Goal: Task Accomplishment & Management: Use online tool/utility

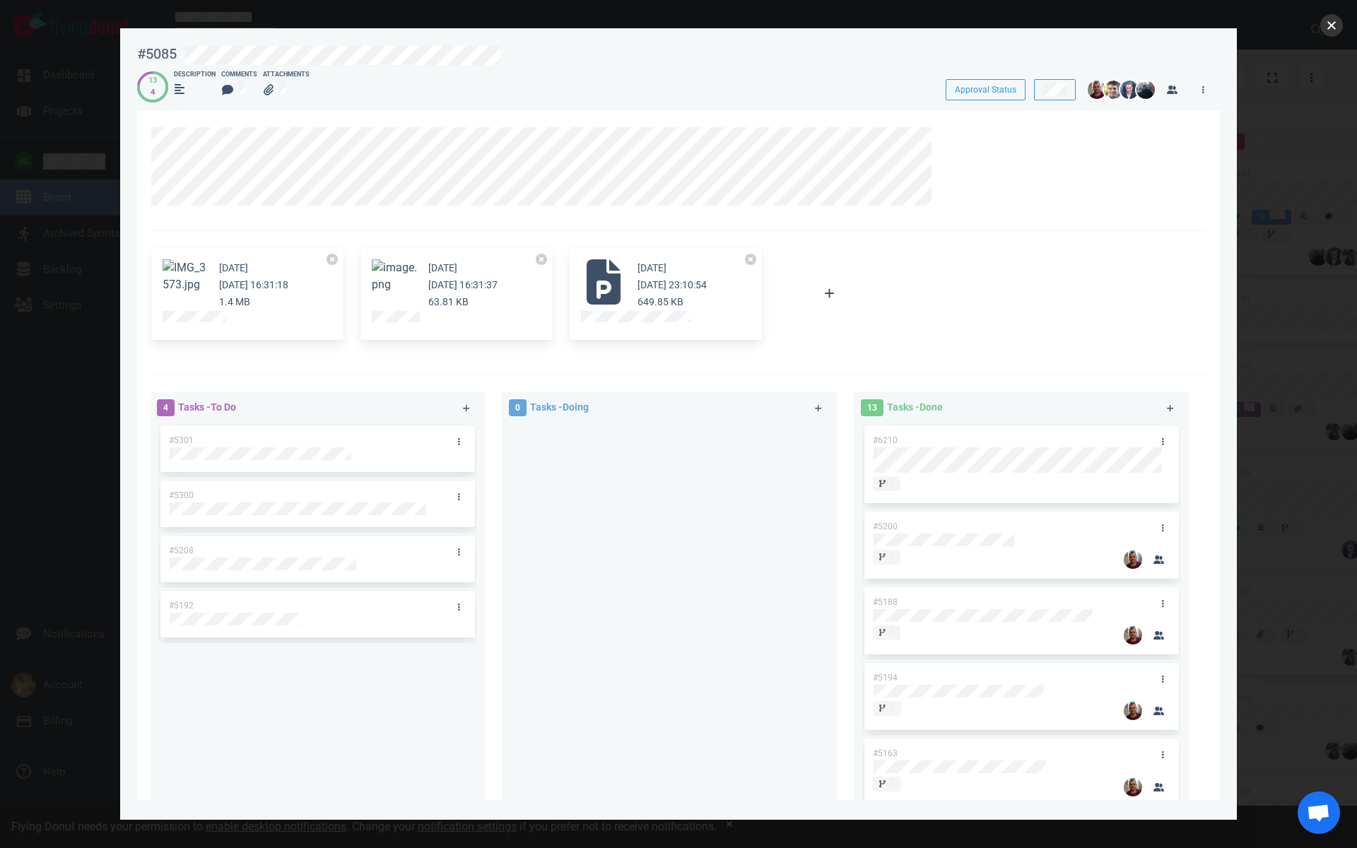
click at [1331, 23] on button "close" at bounding box center [1331, 25] width 23 height 23
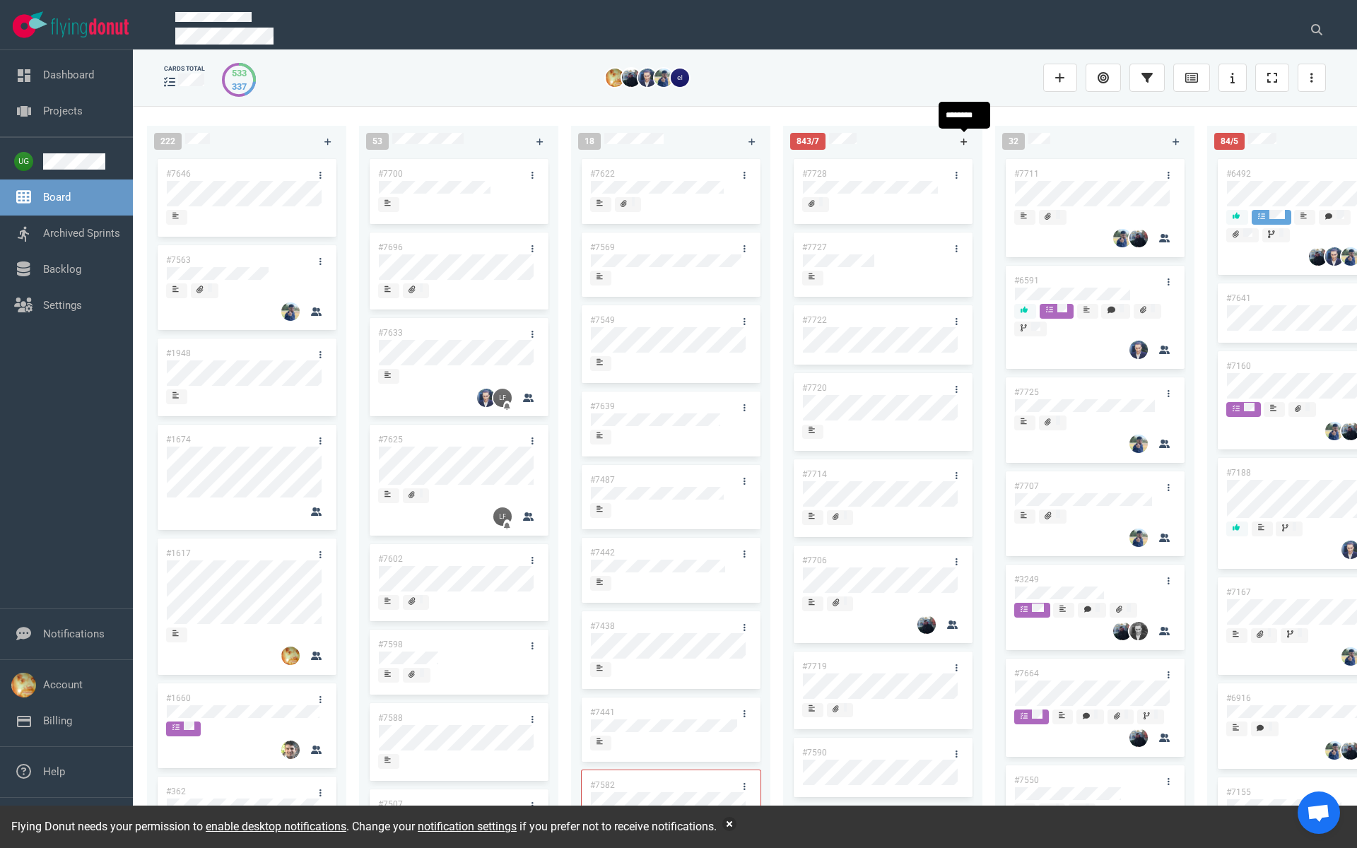
click at [965, 141] on icon at bounding box center [964, 142] width 8 height 8
click at [816, 175] on link "#7729" at bounding box center [814, 174] width 25 height 10
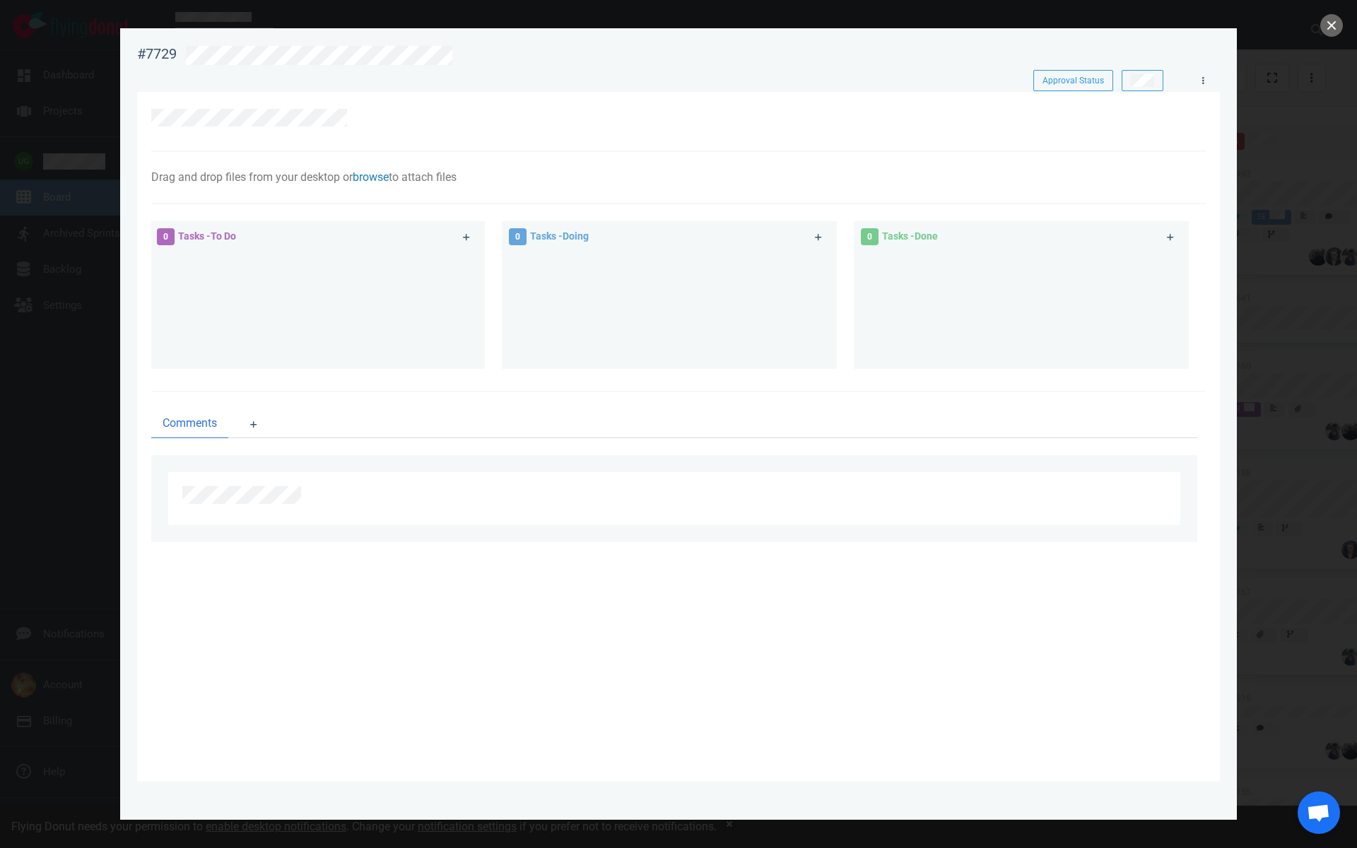
click at [376, 172] on link "browse" at bounding box center [371, 176] width 36 height 13
click at [406, 223] on link "Computer" at bounding box center [444, 218] width 136 height 23
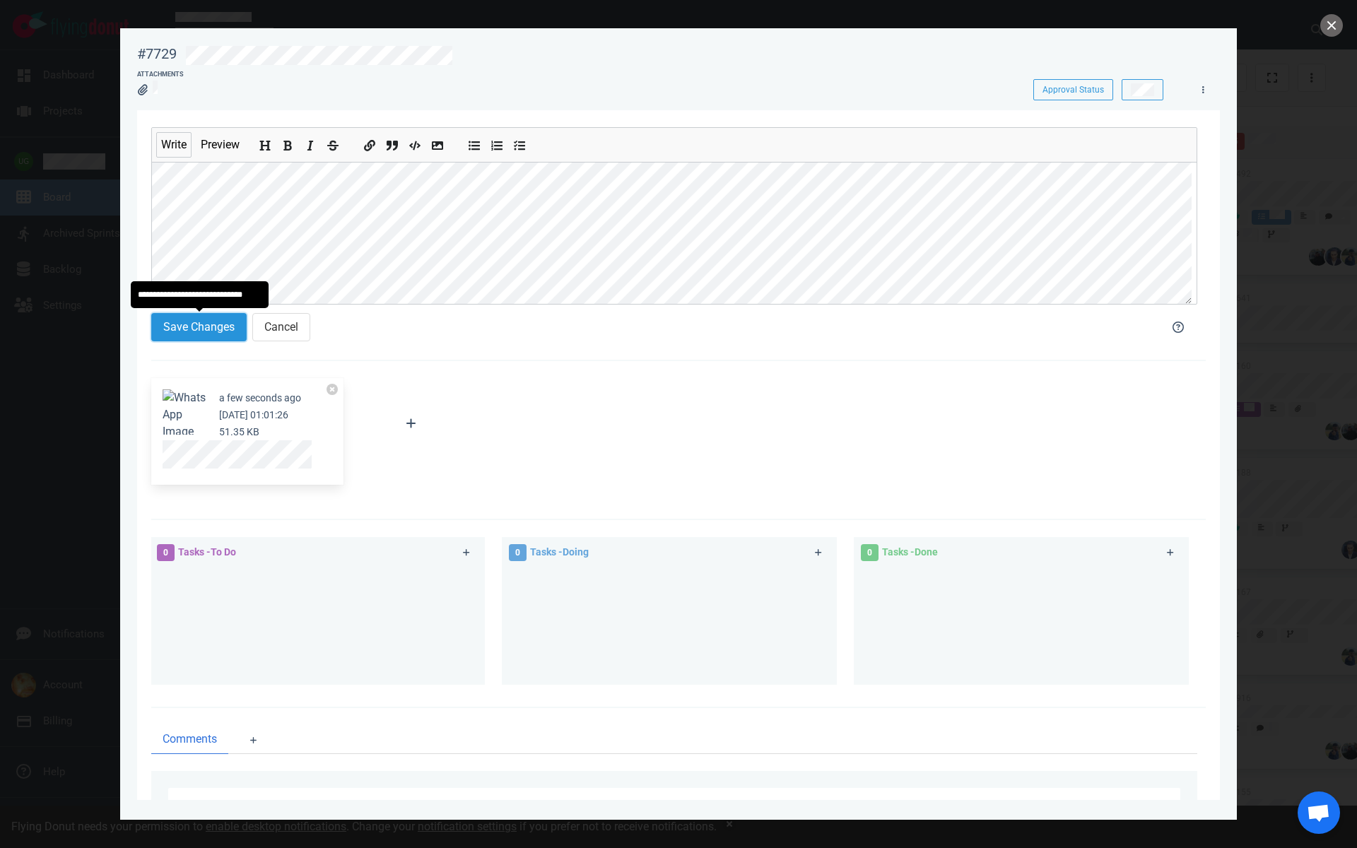
click at [190, 333] on button "Save Changes" at bounding box center [198, 327] width 95 height 28
